Goal: Task Accomplishment & Management: Complete application form

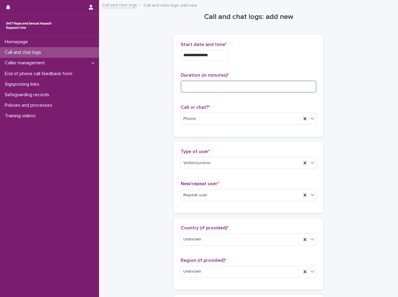
click at [208, 92] on input at bounding box center [249, 86] width 136 height 12
type input "**"
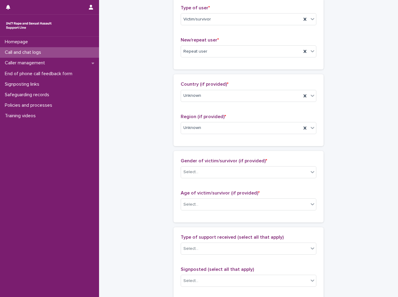
scroll to position [150, 0]
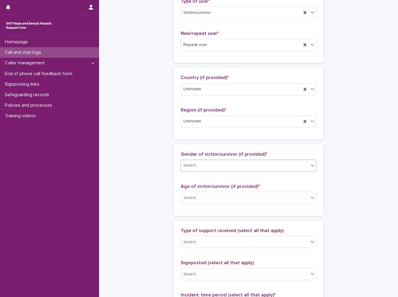
click at [246, 171] on div "Select..." at bounding box center [249, 165] width 136 height 12
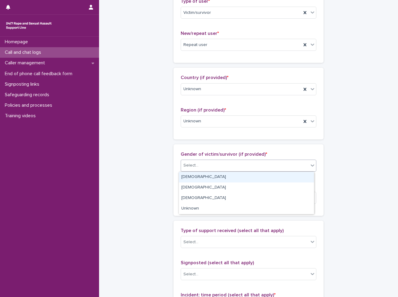
click at [222, 174] on div "[DEMOGRAPHIC_DATA]" at bounding box center [246, 177] width 135 height 11
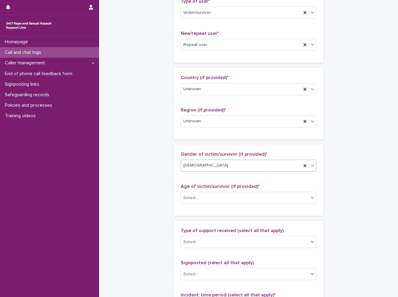
click at [132, 171] on div "**********" at bounding box center [248, 175] width 287 height 650
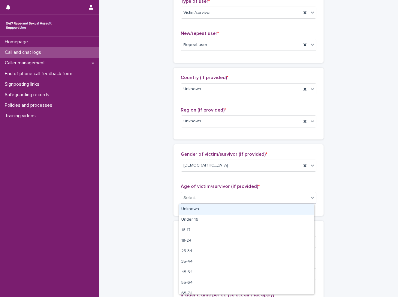
click at [206, 199] on div "Select..." at bounding box center [245, 198] width 128 height 10
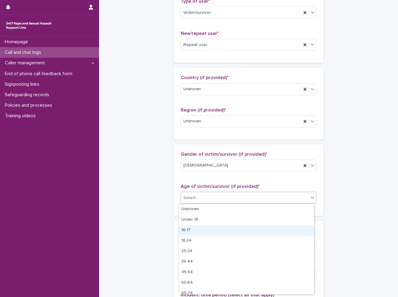
click at [205, 230] on div "16-17" at bounding box center [246, 230] width 135 height 11
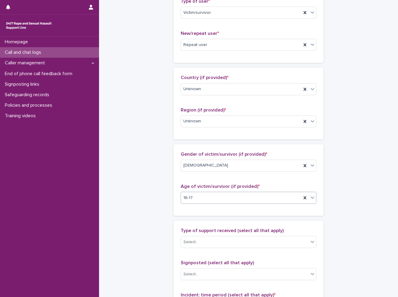
click at [154, 229] on div "**********" at bounding box center [248, 175] width 287 height 650
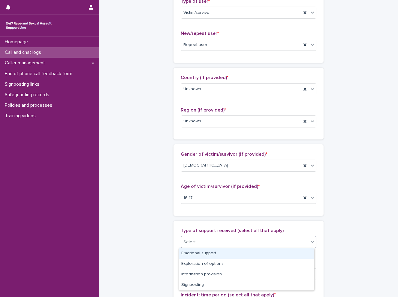
click at [228, 238] on div "Select..." at bounding box center [245, 242] width 128 height 10
click at [209, 254] on div "Emotional support" at bounding box center [246, 253] width 135 height 11
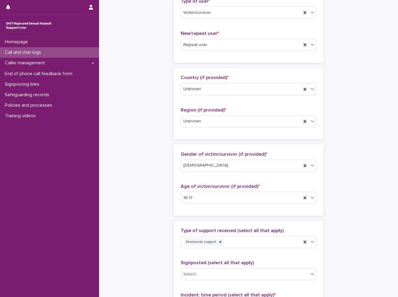
click at [166, 247] on div "**********" at bounding box center [248, 175] width 287 height 650
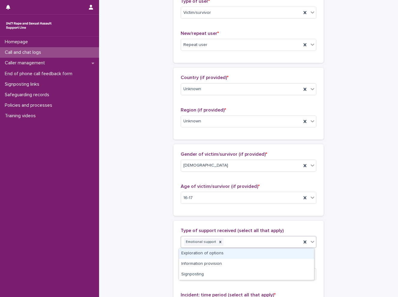
click at [248, 244] on div "Emotional support" at bounding box center [241, 242] width 120 height 11
click at [233, 253] on div "Exploration of options" at bounding box center [246, 253] width 135 height 11
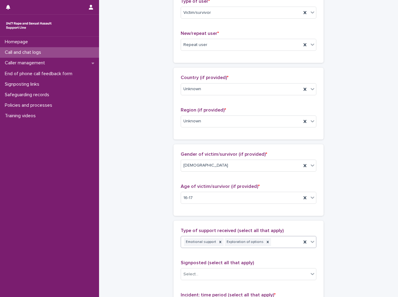
click at [151, 239] on div "**********" at bounding box center [248, 175] width 287 height 650
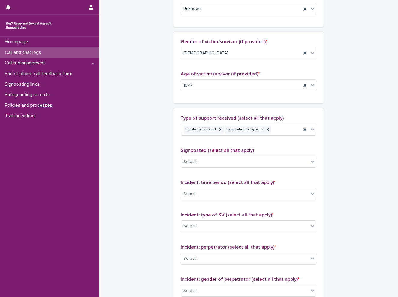
scroll to position [270, 0]
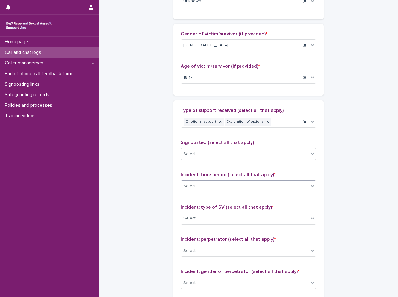
click at [199, 186] on input "text" at bounding box center [199, 185] width 1 height 5
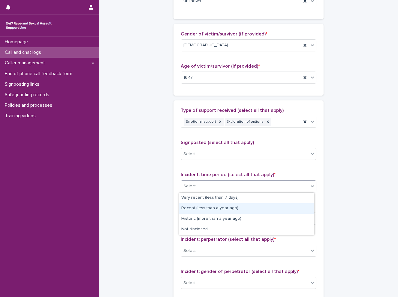
click at [194, 208] on div "Recent (less than a year ago)" at bounding box center [246, 208] width 135 height 11
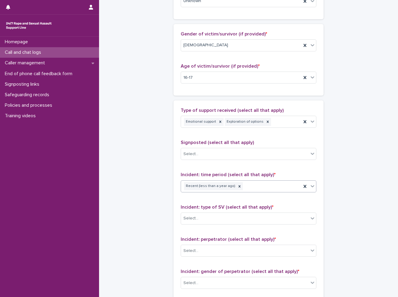
click at [159, 207] on div "**********" at bounding box center [248, 55] width 287 height 650
click at [211, 218] on div "Select..." at bounding box center [245, 218] width 128 height 10
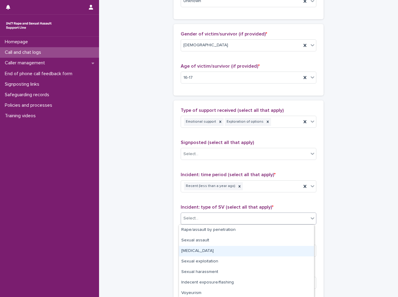
click at [204, 249] on div "[MEDICAL_DATA]" at bounding box center [246, 251] width 135 height 11
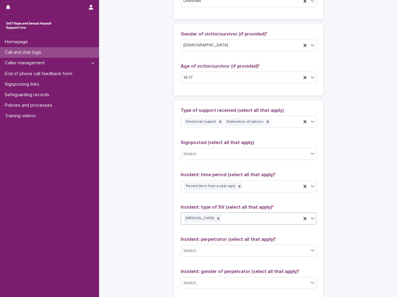
click at [204, 249] on div "Select..." at bounding box center [245, 251] width 128 height 10
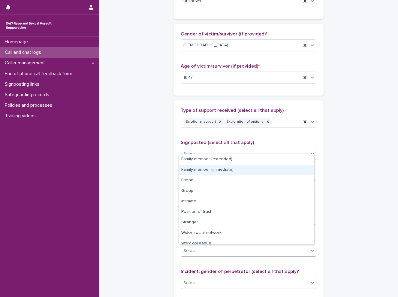
click at [213, 174] on div "Family member (immediate)" at bounding box center [246, 170] width 135 height 11
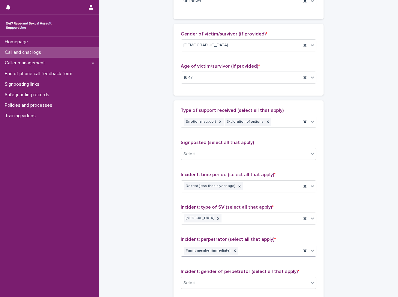
click at [251, 249] on div "Family member (immediate)" at bounding box center [241, 250] width 120 height 11
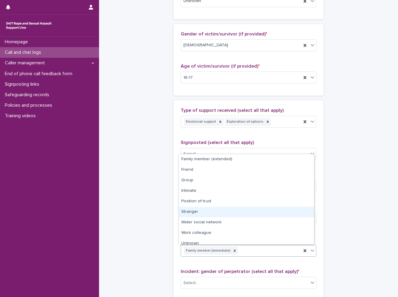
click at [250, 214] on div "Stranger" at bounding box center [246, 212] width 135 height 11
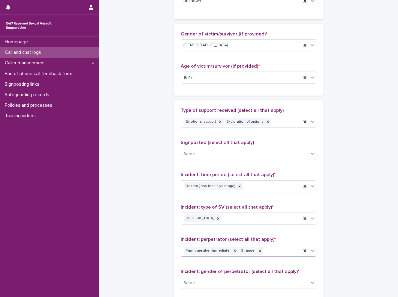
click at [147, 214] on div "**********" at bounding box center [248, 55] width 287 height 650
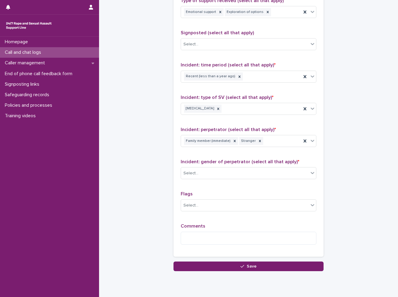
scroll to position [390, 0]
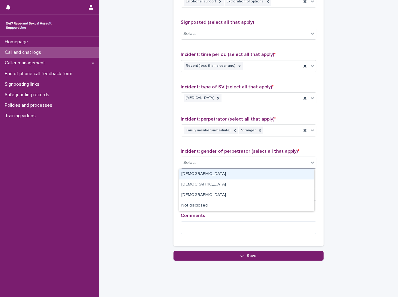
click at [213, 160] on div "Select..." at bounding box center [245, 163] width 128 height 10
click at [203, 177] on div "[DEMOGRAPHIC_DATA]" at bounding box center [246, 174] width 135 height 11
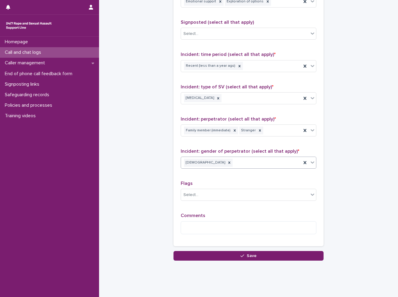
click at [215, 163] on div "[DEMOGRAPHIC_DATA]" at bounding box center [241, 162] width 120 height 11
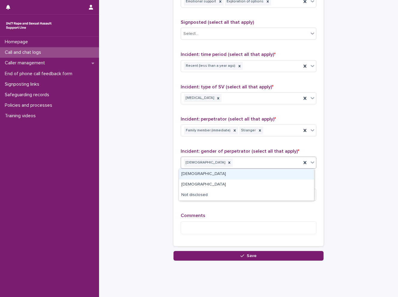
click at [217, 173] on div "[DEMOGRAPHIC_DATA]" at bounding box center [246, 174] width 135 height 11
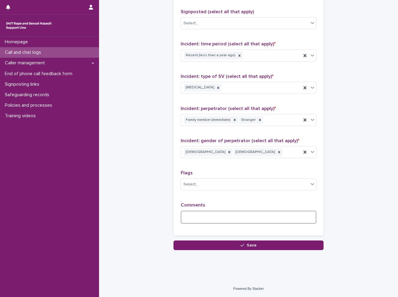
click at [191, 213] on textarea at bounding box center [249, 216] width 136 height 13
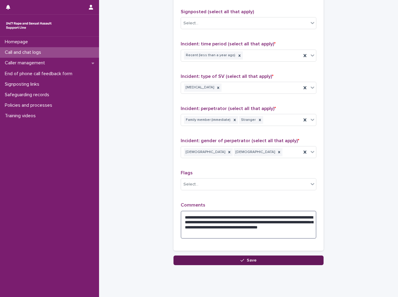
type textarea "**********"
click at [268, 260] on button "Save" at bounding box center [249, 260] width 150 height 10
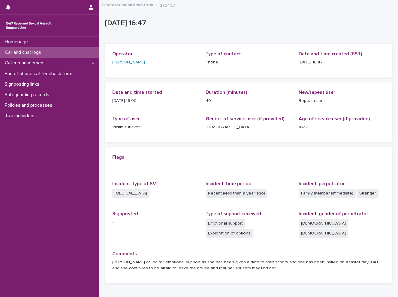
click at [28, 53] on p "Call and chat logs" at bounding box center [24, 53] width 44 height 6
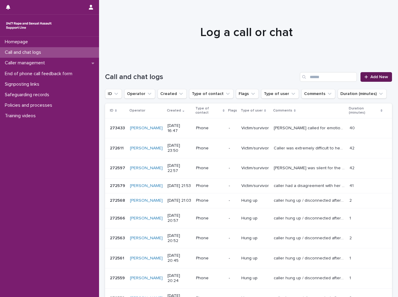
click at [370, 77] on span "Add New" at bounding box center [379, 77] width 18 height 4
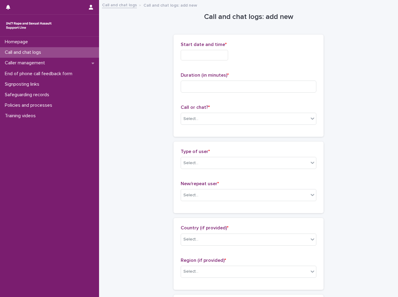
click at [195, 55] on input "text" at bounding box center [204, 55] width 47 height 11
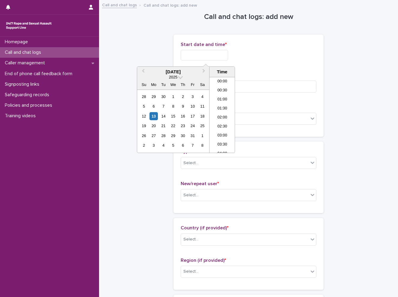
scroll to position [264, 0]
click at [222, 111] on li "16:30" at bounding box center [223, 114] width 26 height 9
click at [216, 53] on input "**********" at bounding box center [204, 55] width 47 height 11
type input "**********"
click at [266, 61] on div "**********" at bounding box center [249, 53] width 136 height 23
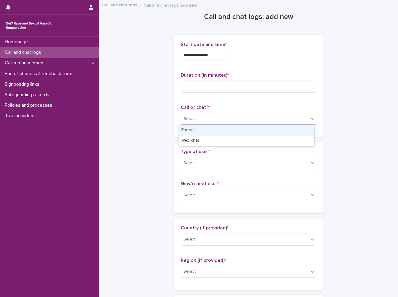
click at [211, 118] on div "Select..." at bounding box center [245, 119] width 128 height 10
click at [210, 130] on div "Phone" at bounding box center [246, 130] width 135 height 11
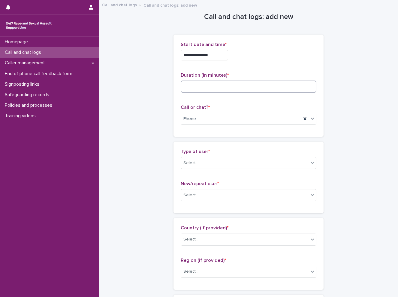
click at [218, 89] on input at bounding box center [249, 86] width 136 height 12
type input "*"
click at [207, 161] on div "Select..." at bounding box center [245, 163] width 128 height 10
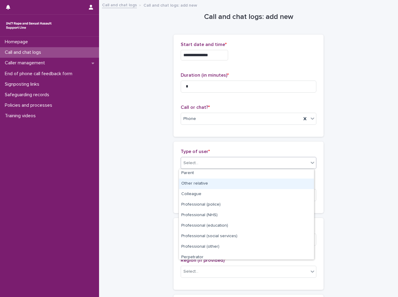
scroll to position [68, 0]
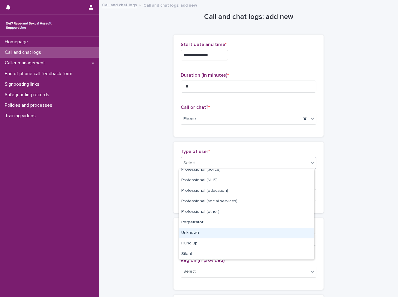
click at [205, 234] on div "Unknown" at bounding box center [246, 233] width 135 height 11
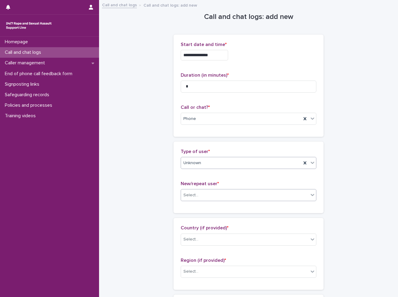
click at [209, 193] on div "Select..." at bounding box center [245, 195] width 128 height 10
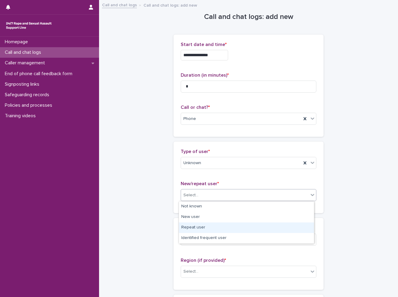
click at [208, 225] on div "Repeat user" at bounding box center [246, 227] width 135 height 11
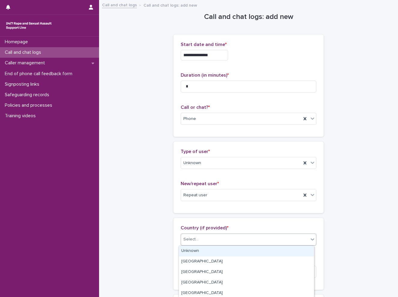
click at [206, 243] on div "Select..." at bounding box center [245, 239] width 128 height 10
click at [203, 251] on div "Unknown" at bounding box center [246, 251] width 135 height 11
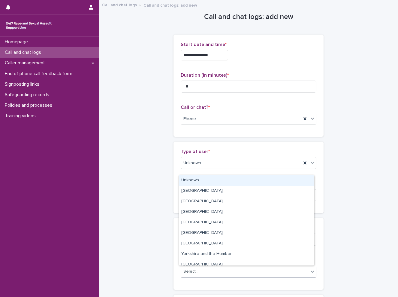
click at [205, 274] on div "Select..." at bounding box center [245, 271] width 128 height 10
click at [217, 180] on div "Unknown" at bounding box center [246, 180] width 135 height 11
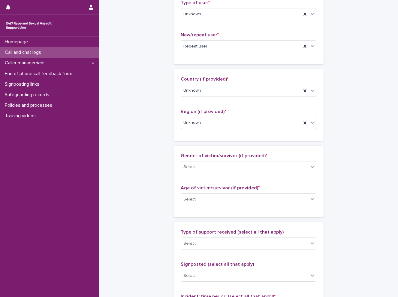
scroll to position [150, 0]
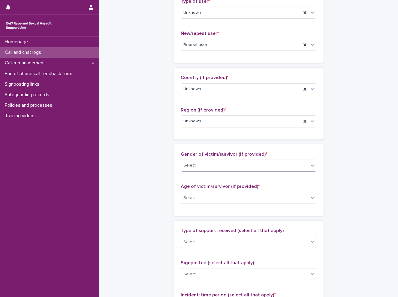
click at [196, 163] on div "Select..." at bounding box center [245, 165] width 128 height 10
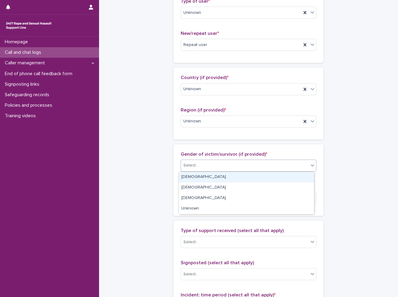
click at [196, 177] on div "[DEMOGRAPHIC_DATA]" at bounding box center [246, 177] width 135 height 11
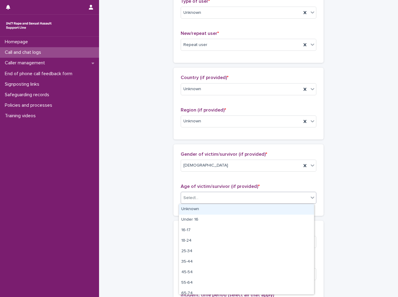
click at [216, 196] on div "Select..." at bounding box center [245, 198] width 128 height 10
click at [204, 210] on div "Unknown" at bounding box center [246, 209] width 135 height 11
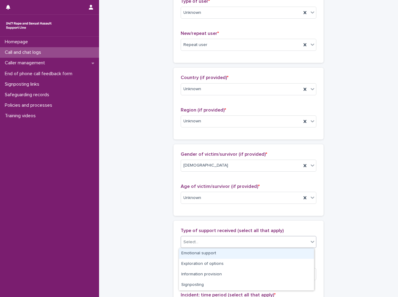
click at [208, 237] on div "Select..." at bounding box center [245, 242] width 128 height 10
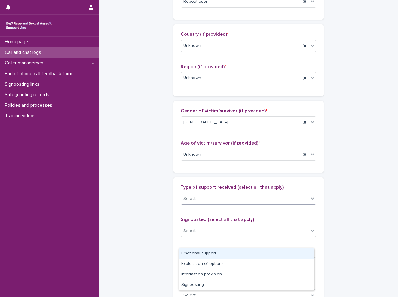
scroll to position [240, 0]
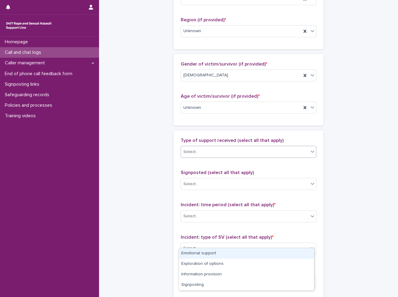
click at [203, 148] on div "Select..." at bounding box center [245, 152] width 128 height 10
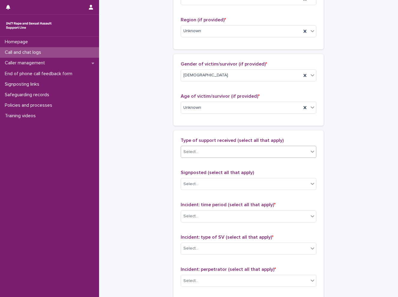
click at [203, 148] on div "Select..." at bounding box center [245, 152] width 128 height 10
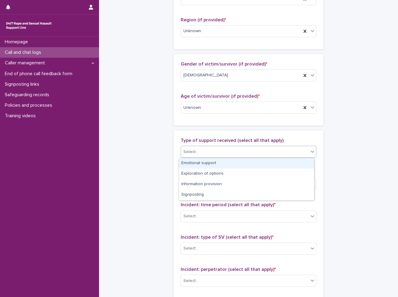
click at [201, 162] on div "Emotional support" at bounding box center [246, 163] width 135 height 11
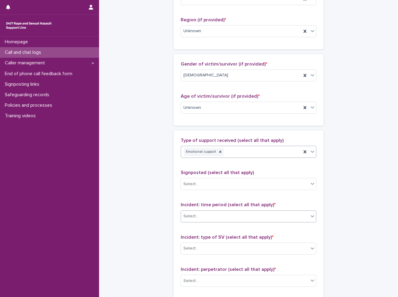
click at [211, 214] on div "Select..." at bounding box center [245, 216] width 128 height 10
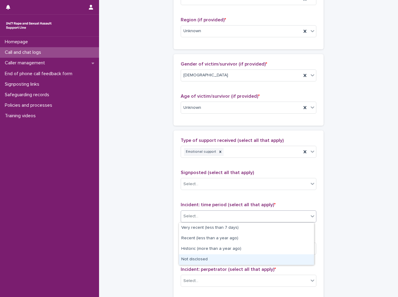
click at [194, 262] on div "Not disclosed" at bounding box center [246, 259] width 135 height 11
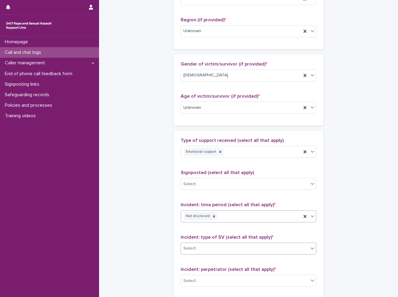
click at [230, 245] on div "Select..." at bounding box center [245, 248] width 128 height 10
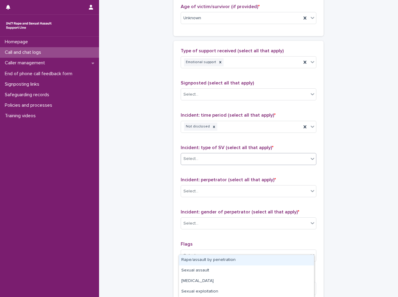
scroll to position [330, 0]
click at [217, 157] on div "Select..." at bounding box center [245, 158] width 128 height 10
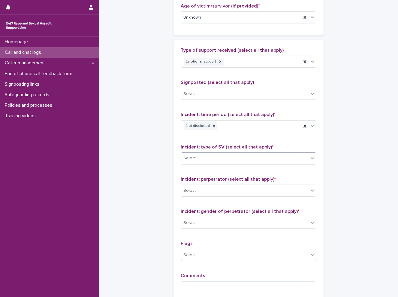
click at [217, 157] on div "Select..." at bounding box center [245, 158] width 128 height 10
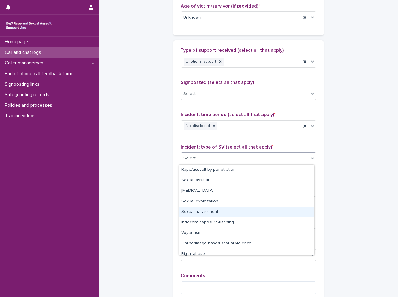
scroll to position [15, 0]
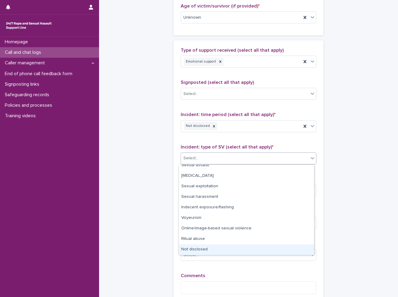
click at [204, 249] on div "Not disclosed" at bounding box center [246, 249] width 135 height 11
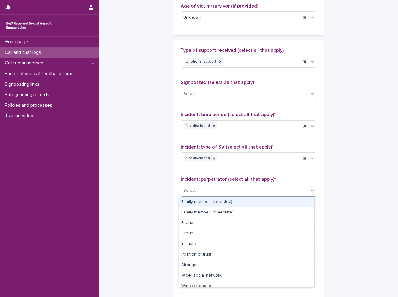
click at [212, 186] on div "Select..." at bounding box center [245, 191] width 128 height 10
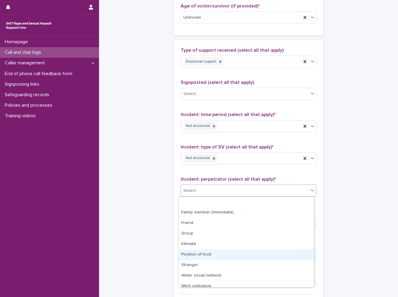
scroll to position [26, 0]
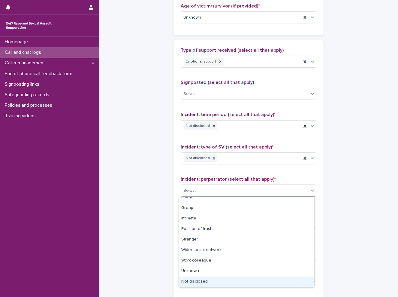
click at [198, 279] on div "Not disclosed" at bounding box center [246, 281] width 135 height 11
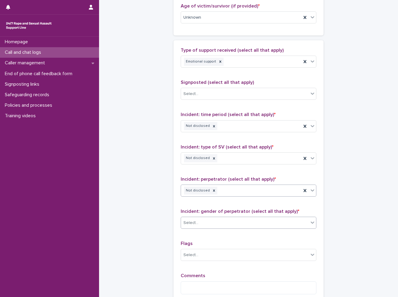
click at [213, 222] on div "Select..." at bounding box center [245, 223] width 128 height 10
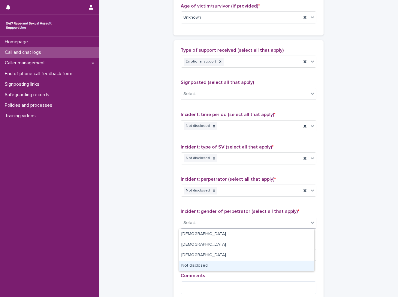
click at [205, 268] on div "Not disclosed" at bounding box center [246, 265] width 135 height 11
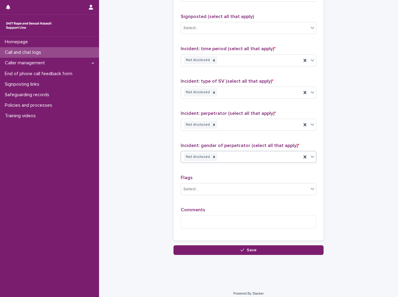
scroll to position [401, 0]
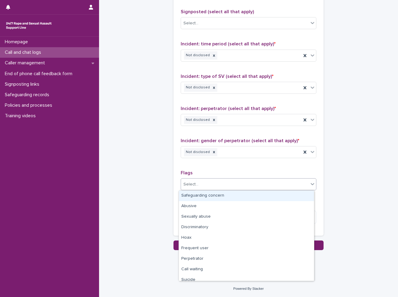
click at [201, 180] on div "Select..." at bounding box center [245, 184] width 128 height 10
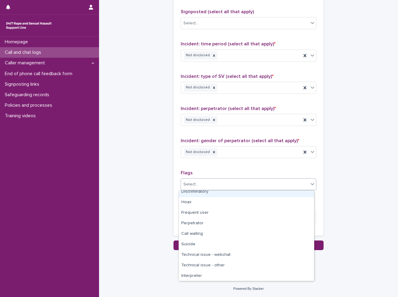
scroll to position [36, 0]
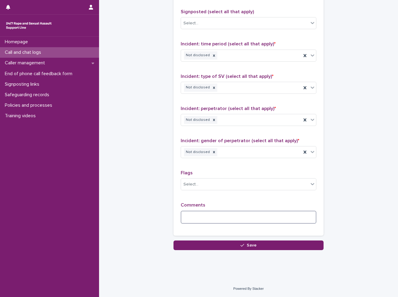
click at [200, 218] on textarea at bounding box center [249, 216] width 136 height 13
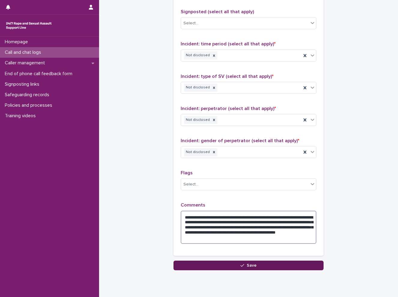
type textarea "**********"
click at [270, 267] on button "Save" at bounding box center [249, 265] width 150 height 10
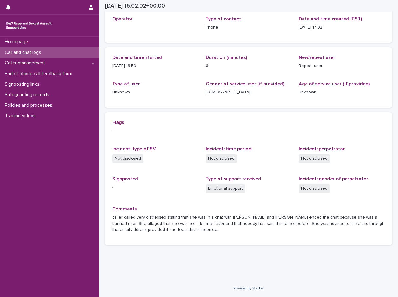
scroll to position [35, 0]
click at [42, 52] on p "Call and chat logs" at bounding box center [24, 53] width 44 height 6
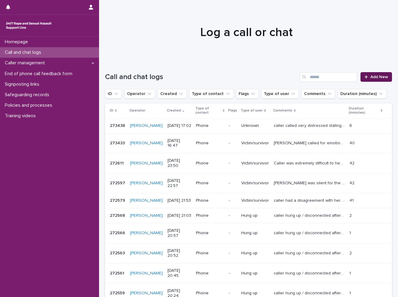
click at [370, 78] on span "Add New" at bounding box center [379, 77] width 18 height 4
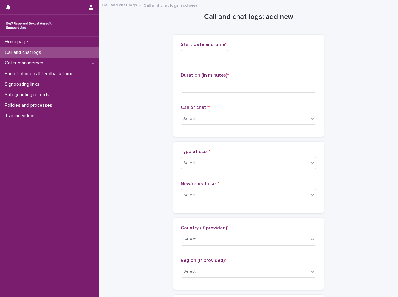
click at [203, 54] on input "text" at bounding box center [204, 55] width 47 height 11
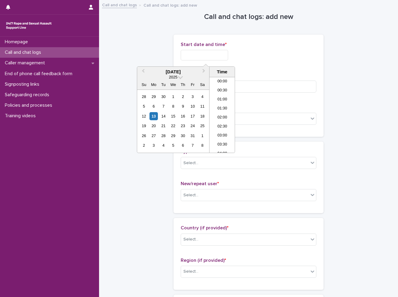
scroll to position [273, 0]
click at [222, 113] on li "17:00" at bounding box center [223, 114] width 26 height 9
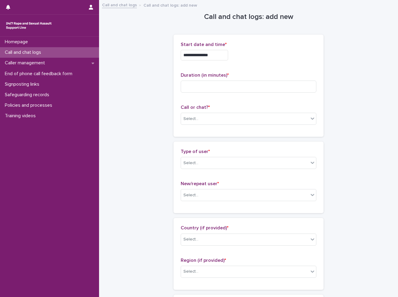
click at [222, 114] on div "Select..." at bounding box center [245, 119] width 128 height 10
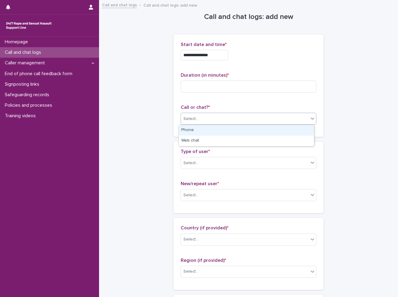
click at [217, 133] on div "Phone" at bounding box center [246, 130] width 135 height 11
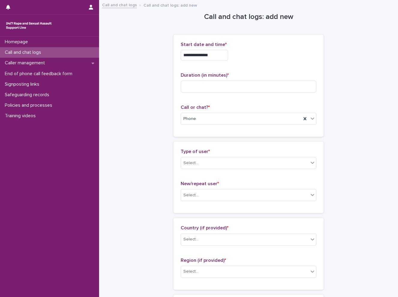
click at [224, 54] on input "**********" at bounding box center [204, 55] width 47 height 11
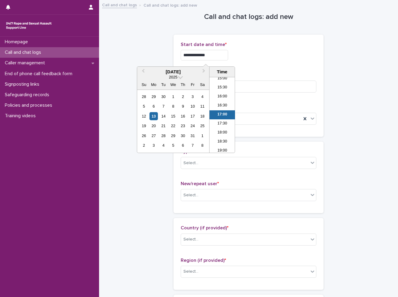
click at [222, 50] on input "**********" at bounding box center [204, 55] width 47 height 11
type input "**********"
click at [260, 59] on div "**********" at bounding box center [249, 55] width 136 height 11
